Goal: Transaction & Acquisition: Purchase product/service

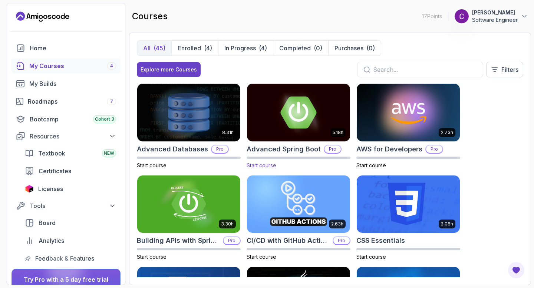
click at [295, 107] on img at bounding box center [298, 112] width 108 height 60
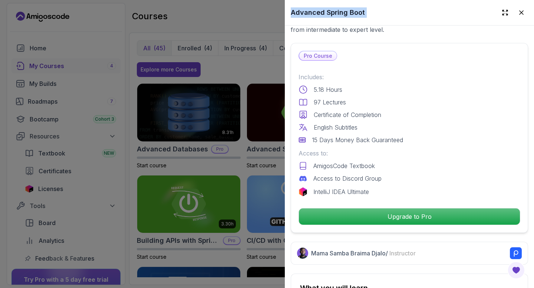
scroll to position [171, 0]
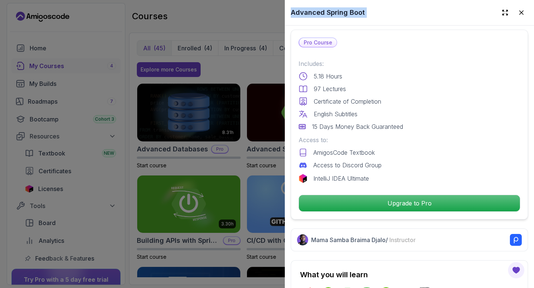
drag, startPoint x: 339, startPoint y: 173, endPoint x: 387, endPoint y: 213, distance: 62.4
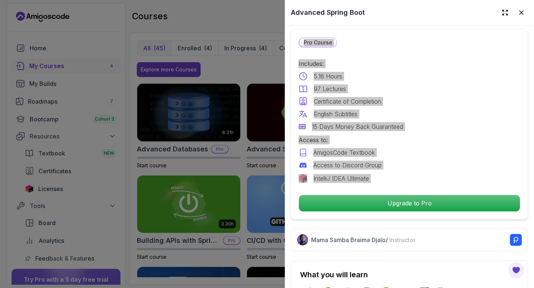
drag, startPoint x: 386, startPoint y: 209, endPoint x: 193, endPoint y: 149, distance: 202.1
click at [193, 149] on div "8.31h Advanced Databases Pro Start course 5.18h Advanced Spring Boot Pro Start …" at bounding box center [330, 180] width 386 height 194
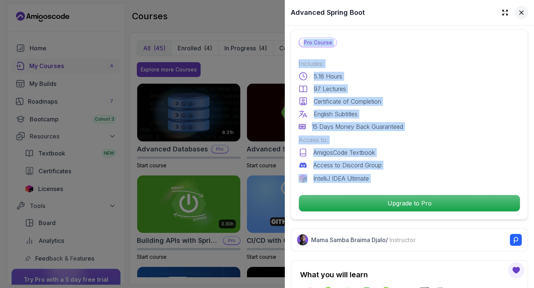
click at [525, 10] on icon at bounding box center [521, 12] width 7 height 7
